Goal: Navigation & Orientation: Find specific page/section

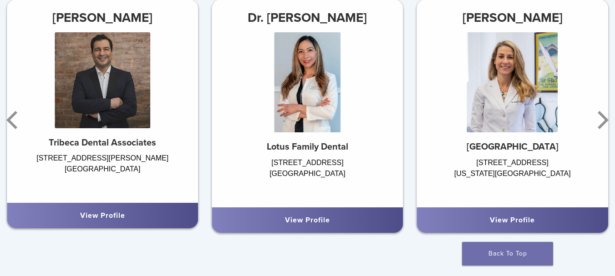
scroll to position [546, 0]
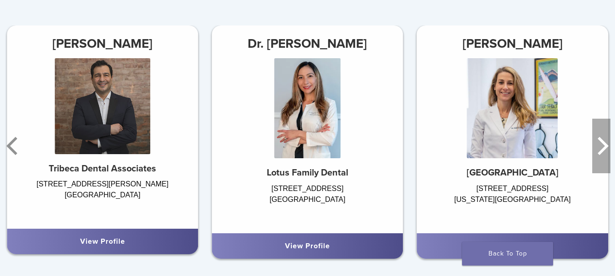
click at [607, 148] on icon "Next" at bounding box center [602, 146] width 11 height 18
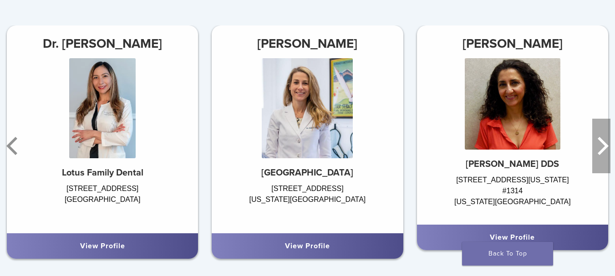
click at [607, 149] on icon "Next" at bounding box center [602, 146] width 11 height 18
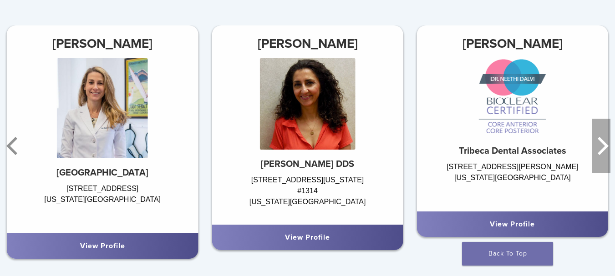
click at [606, 149] on icon "Next" at bounding box center [602, 146] width 11 height 18
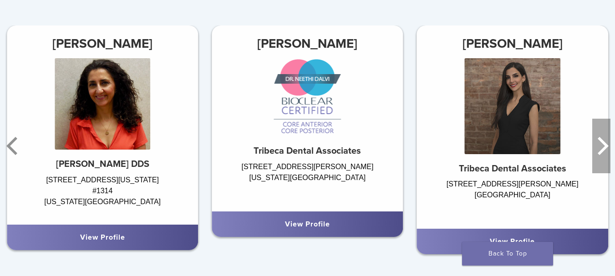
click at [606, 149] on icon "Next" at bounding box center [602, 146] width 11 height 18
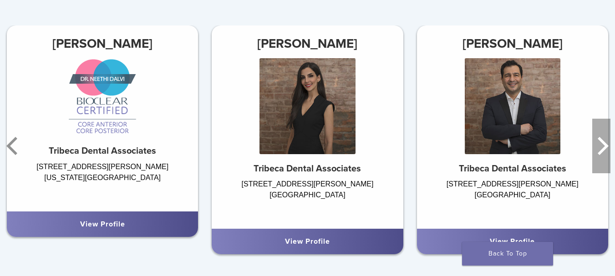
click at [606, 149] on icon "Next" at bounding box center [602, 146] width 11 height 18
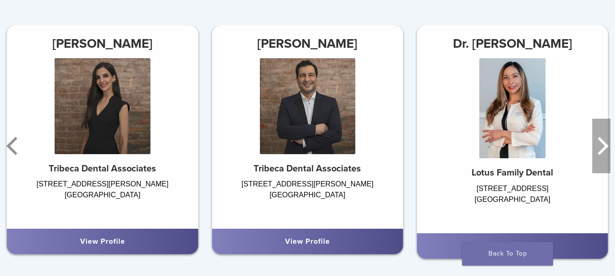
click at [606, 149] on icon "Next" at bounding box center [602, 146] width 11 height 18
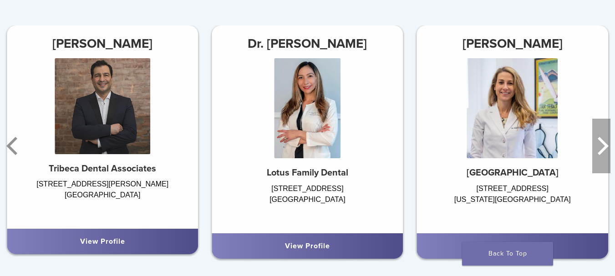
click at [606, 149] on icon "Next" at bounding box center [602, 146] width 11 height 18
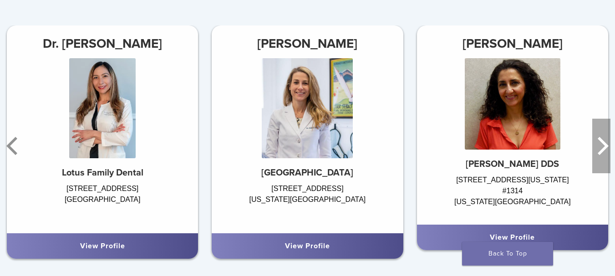
click at [606, 149] on icon "Next" at bounding box center [602, 146] width 11 height 18
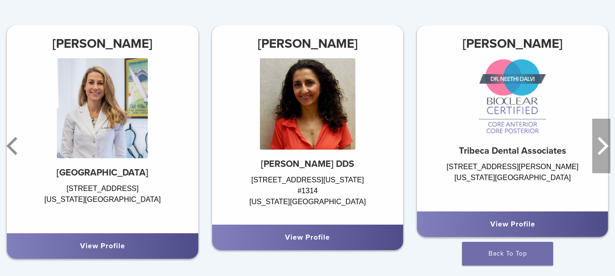
click at [606, 149] on icon "Next" at bounding box center [602, 146] width 11 height 18
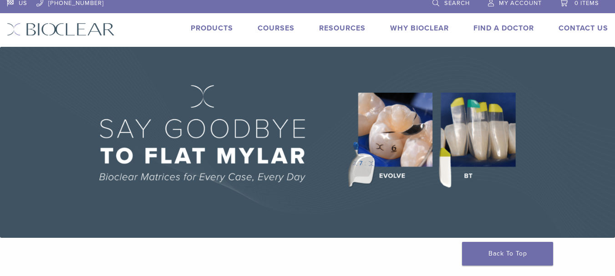
scroll to position [0, 0]
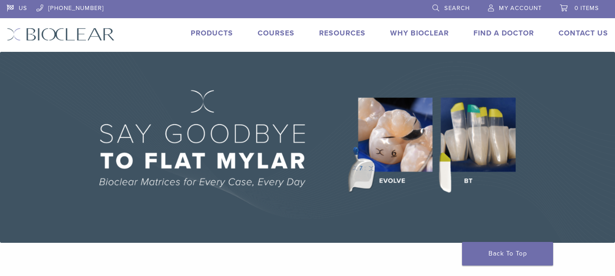
click at [226, 33] on link "Products" at bounding box center [212, 33] width 42 height 9
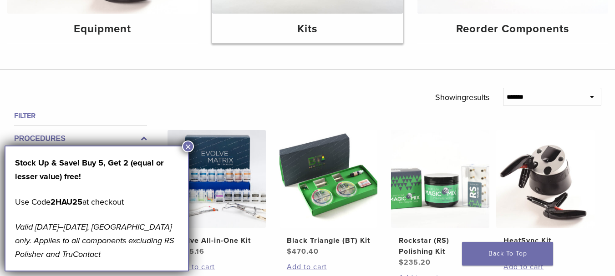
scroll to position [228, 0]
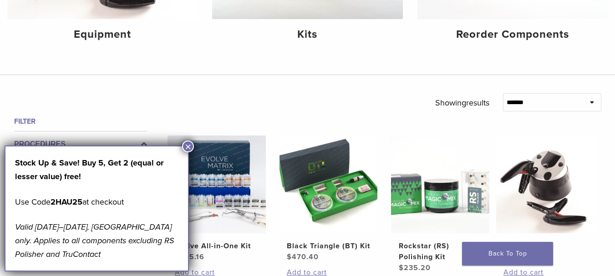
click at [187, 145] on button "×" at bounding box center [188, 147] width 12 height 12
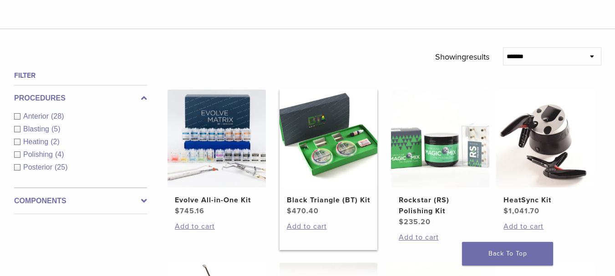
scroll to position [273, 0]
